Goal: Go to known website: Access a specific website the user already knows

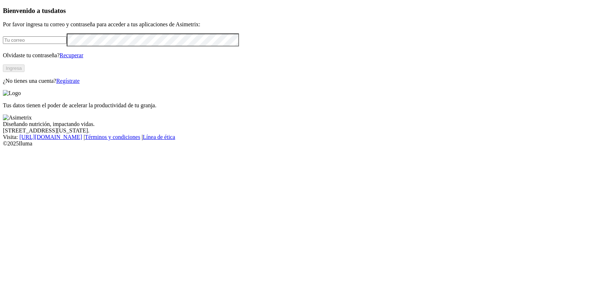
drag, startPoint x: 0, startPoint y: 0, endPoint x: 96, endPoint y: 95, distance: 135.0
click at [67, 44] on input "email" at bounding box center [35, 40] width 64 height 8
type input "[PERSON_NAME][EMAIL_ADDRESS][PERSON_NAME][DOMAIN_NAME]"
click at [277, 109] on p "Tus datos tienen el poder de acelerar la productividad de tu granja." at bounding box center [307, 105] width 609 height 6
click at [25, 72] on button "Ingresa" at bounding box center [14, 68] width 22 height 8
